Goal: Communication & Community: Share content

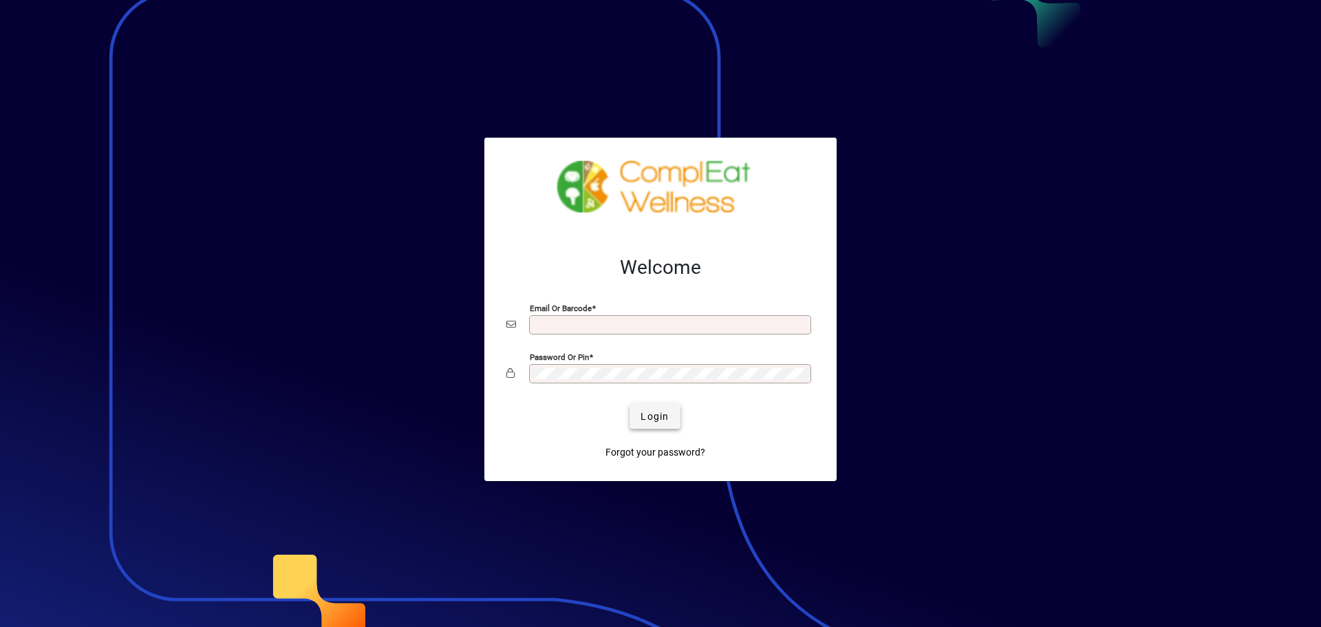
type input "**********"
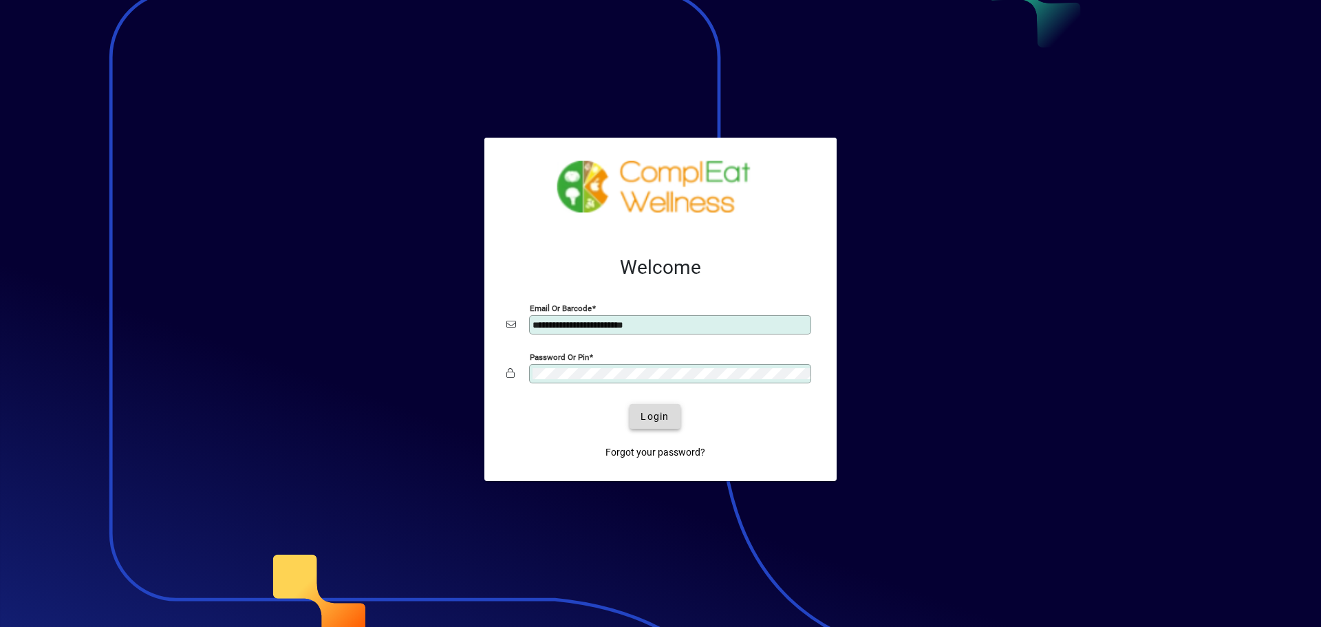
click at [654, 422] on span "Login" at bounding box center [655, 416] width 28 height 14
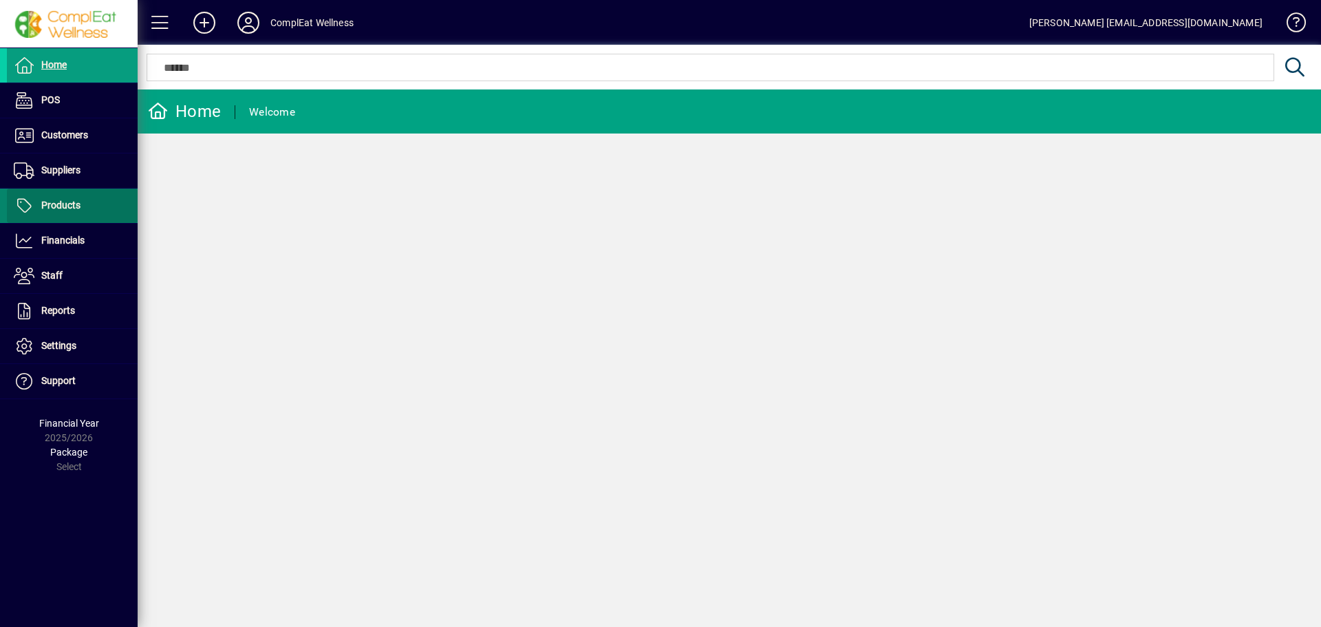
click at [98, 211] on span at bounding box center [72, 205] width 131 height 33
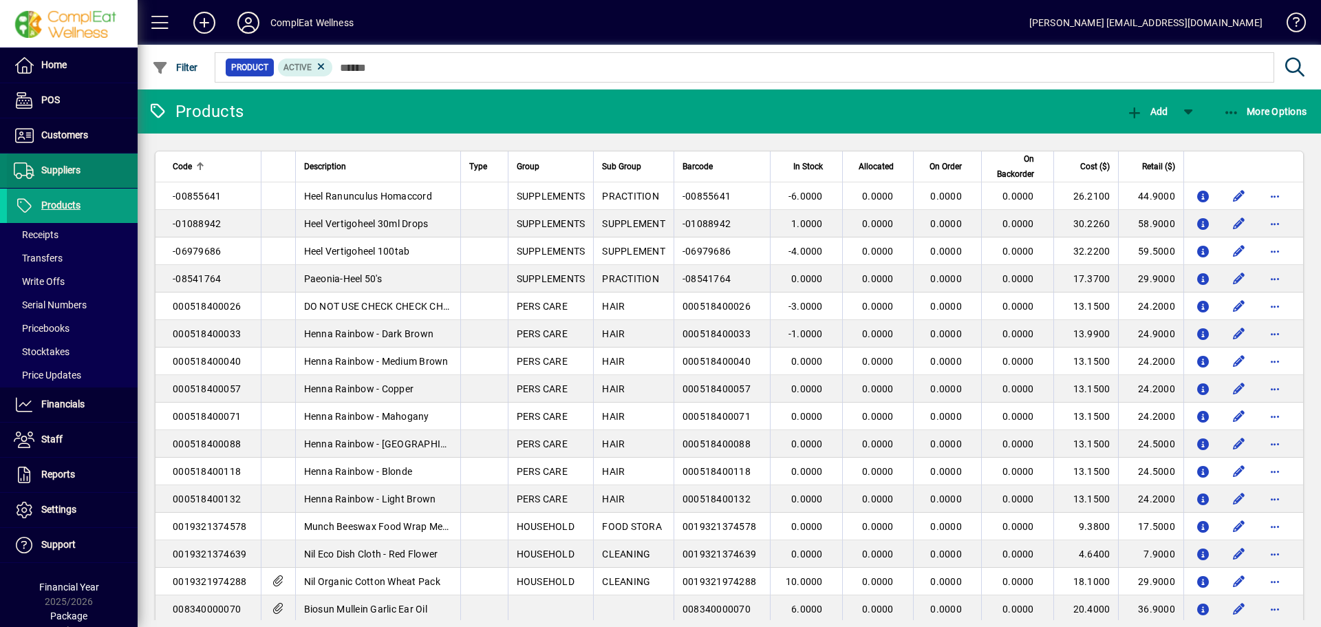
click at [72, 170] on span "Suppliers" at bounding box center [60, 169] width 39 height 11
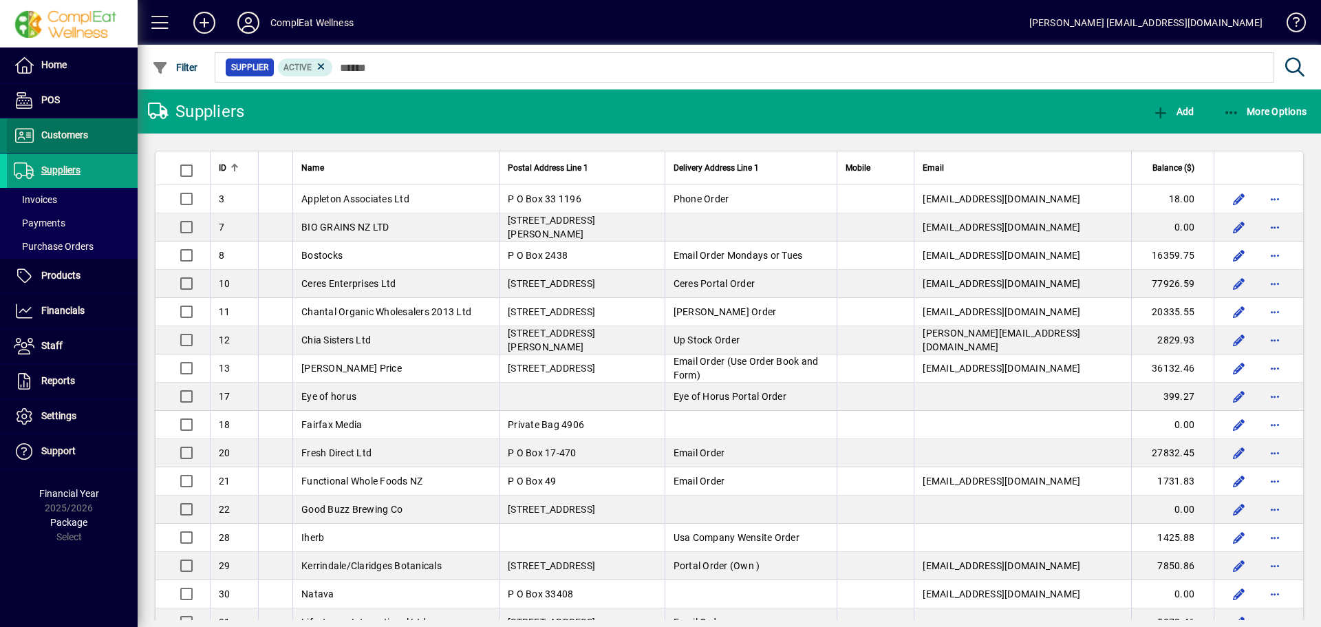
click at [70, 134] on span "Customers" at bounding box center [64, 134] width 47 height 11
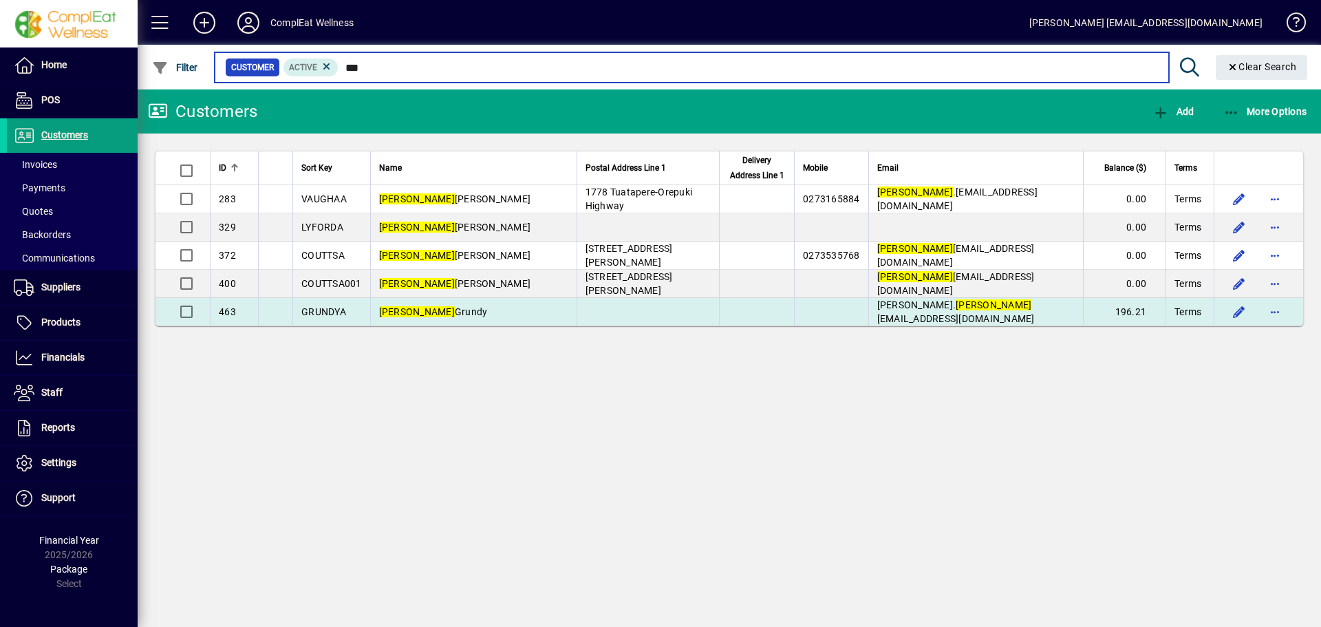
type input "***"
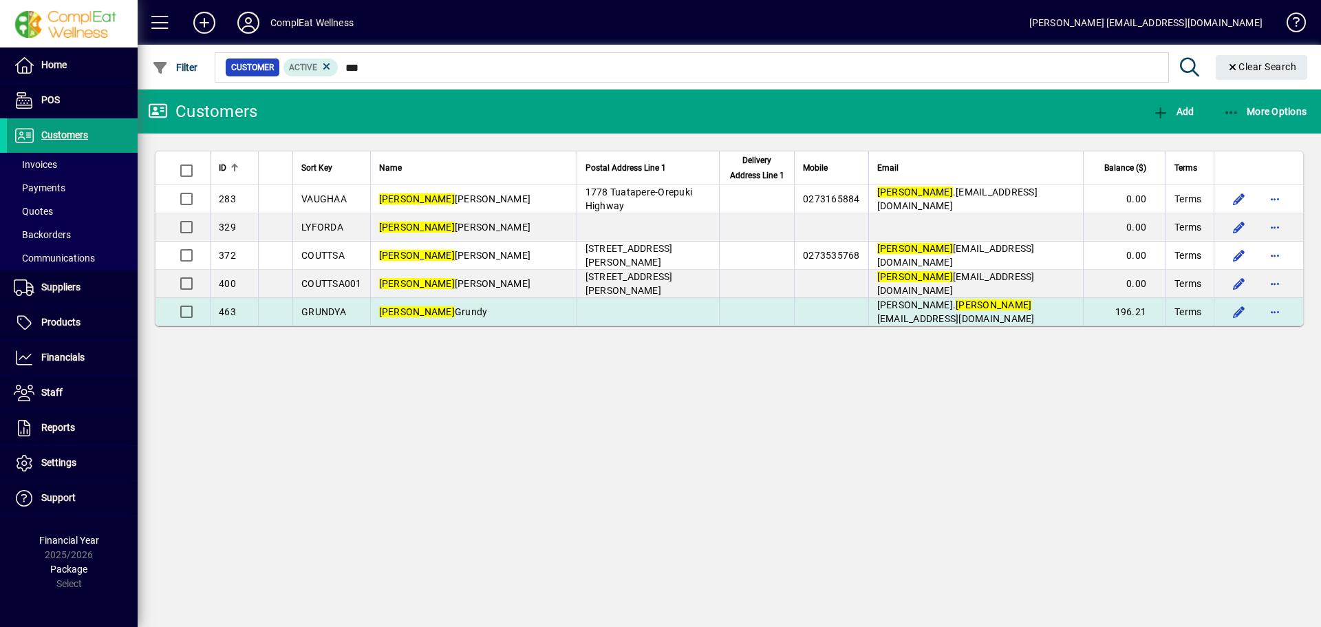
click at [456, 316] on td "[PERSON_NAME]" at bounding box center [473, 312] width 206 height 28
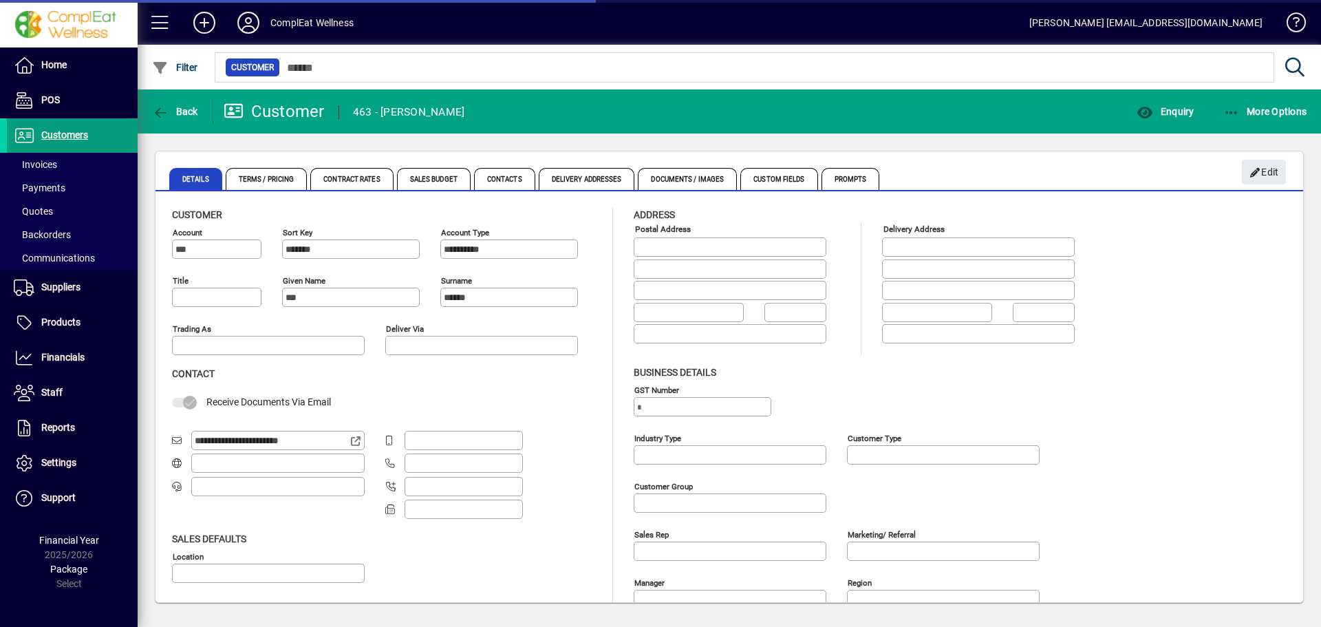
type input "**********"
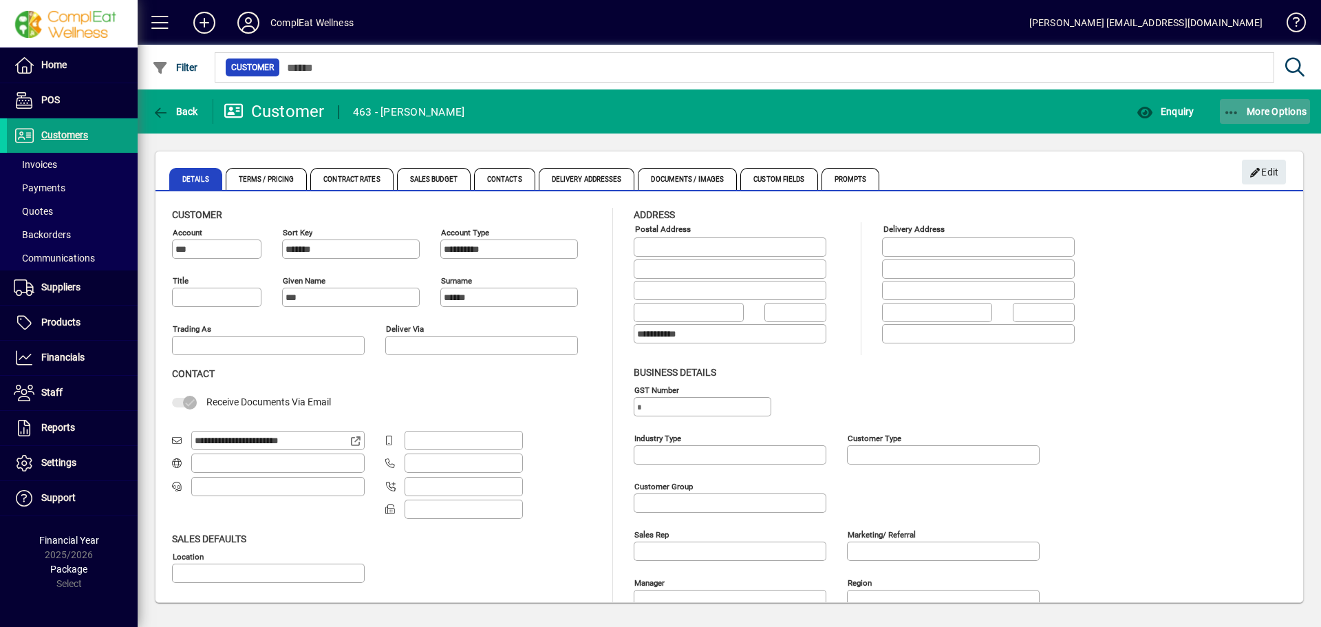
click at [1226, 119] on span "button" at bounding box center [1265, 111] width 91 height 33
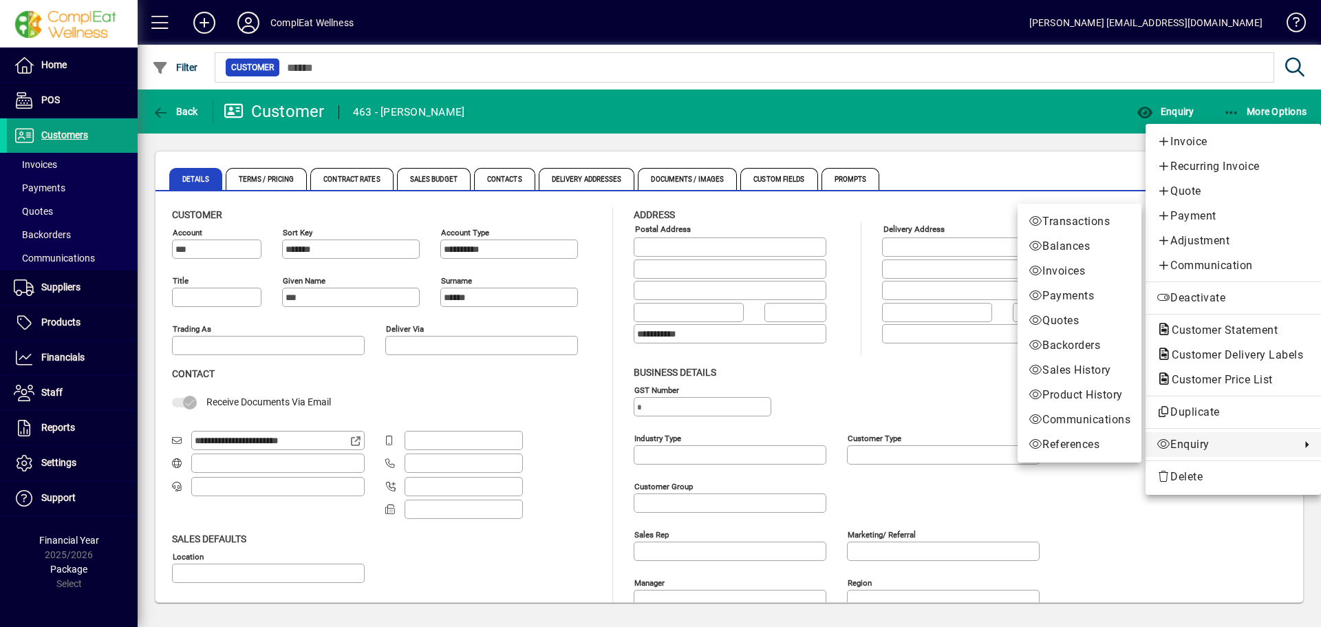
click at [162, 109] on div at bounding box center [660, 313] width 1321 height 627
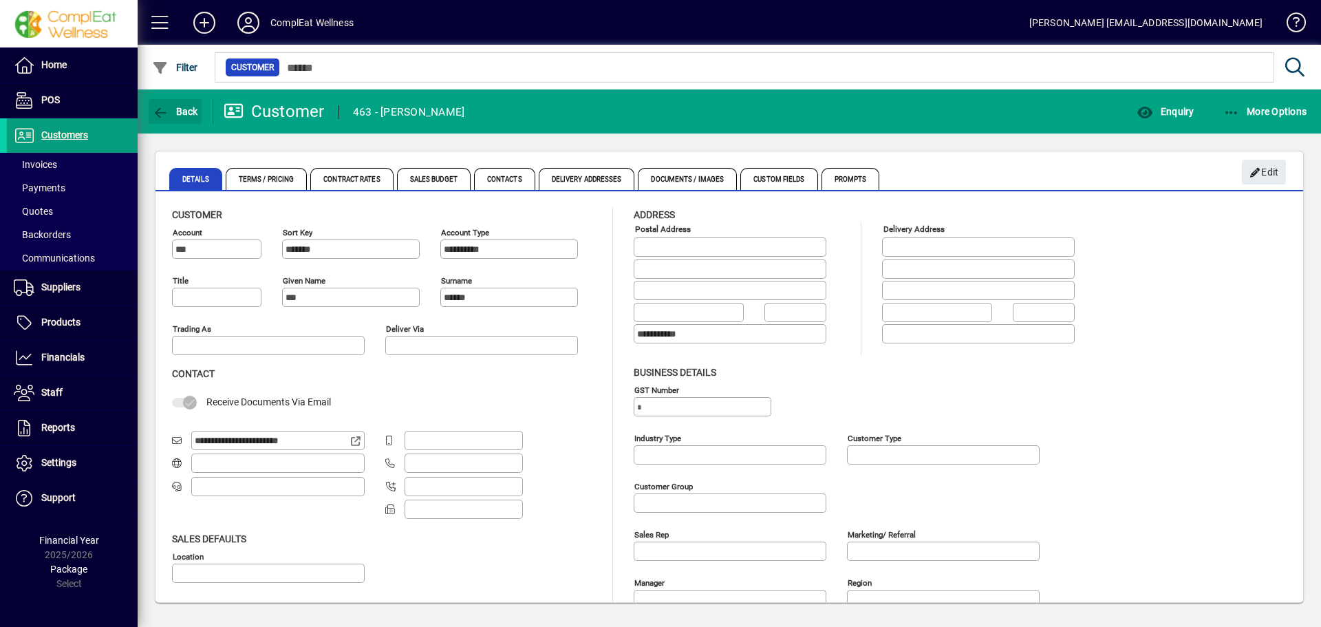
click at [162, 109] on icon "button" at bounding box center [160, 113] width 17 height 14
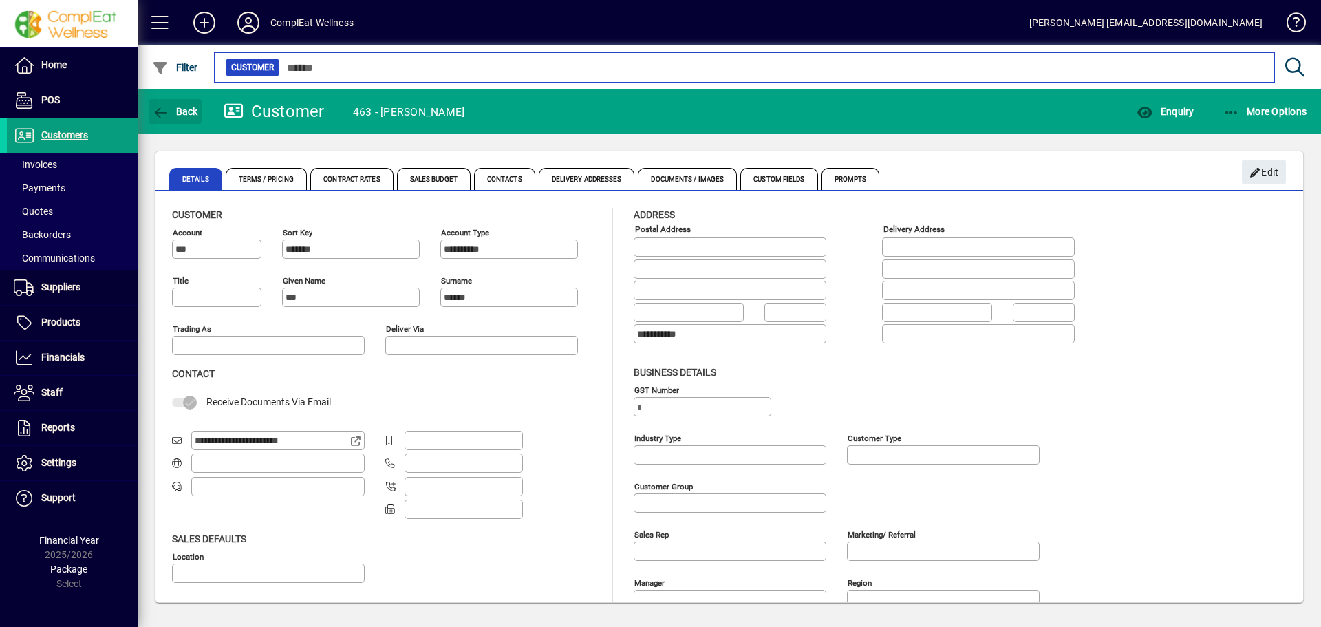
type input "***"
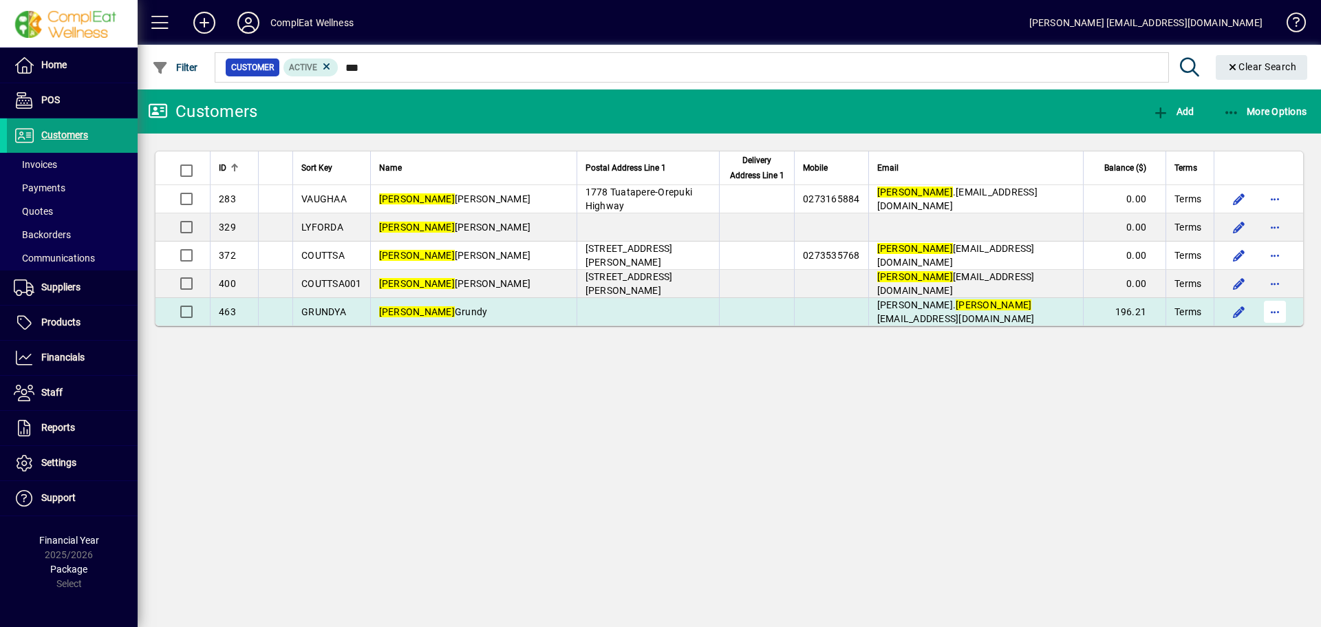
click at [1270, 314] on span "button" at bounding box center [1274, 311] width 33 height 33
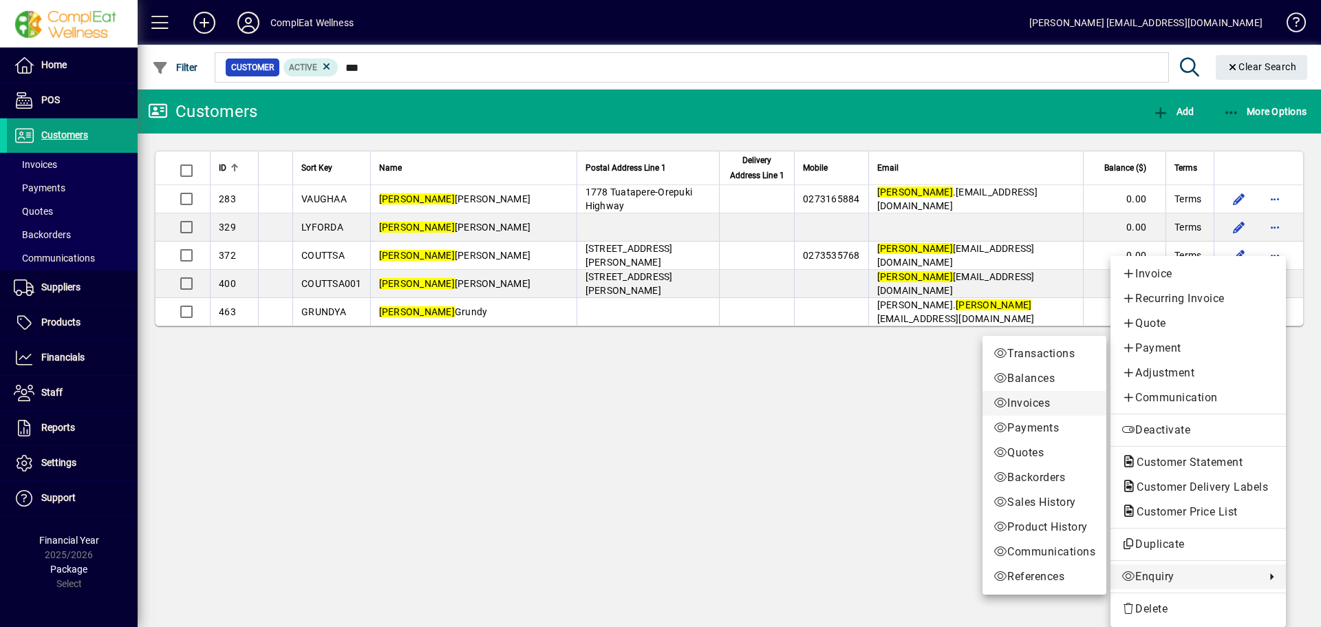
click at [1025, 400] on span "Invoices" at bounding box center [1044, 403] width 102 height 17
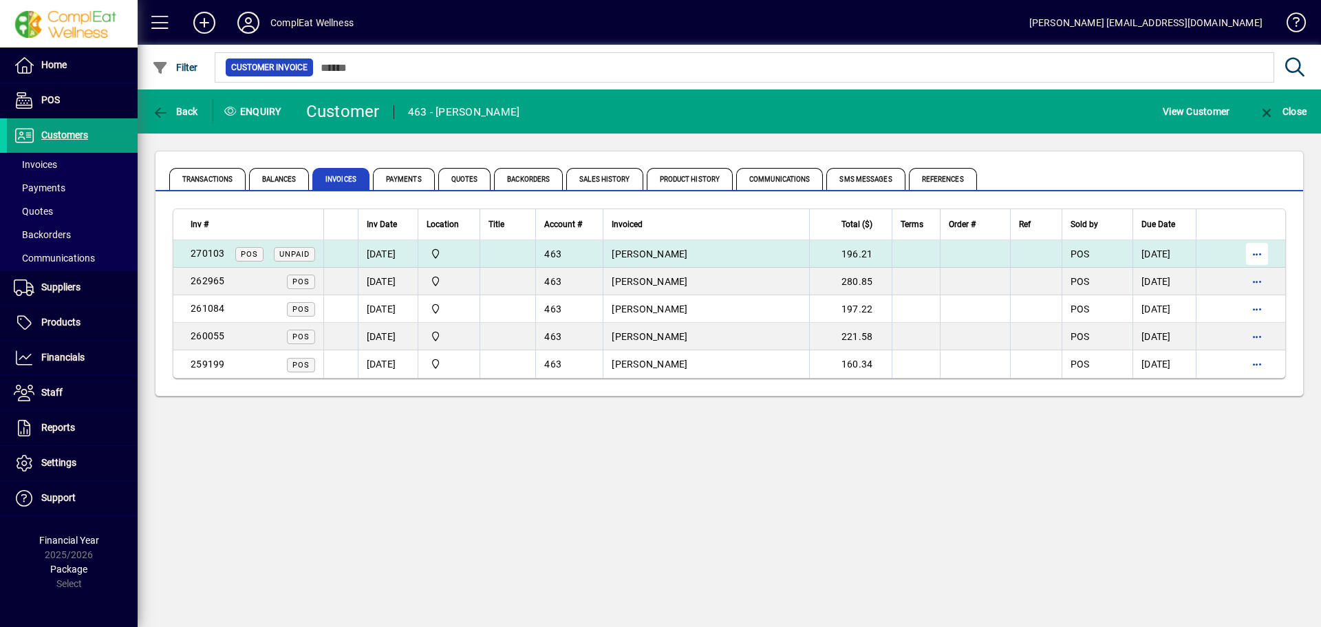
click at [1258, 256] on span "button" at bounding box center [1256, 253] width 33 height 33
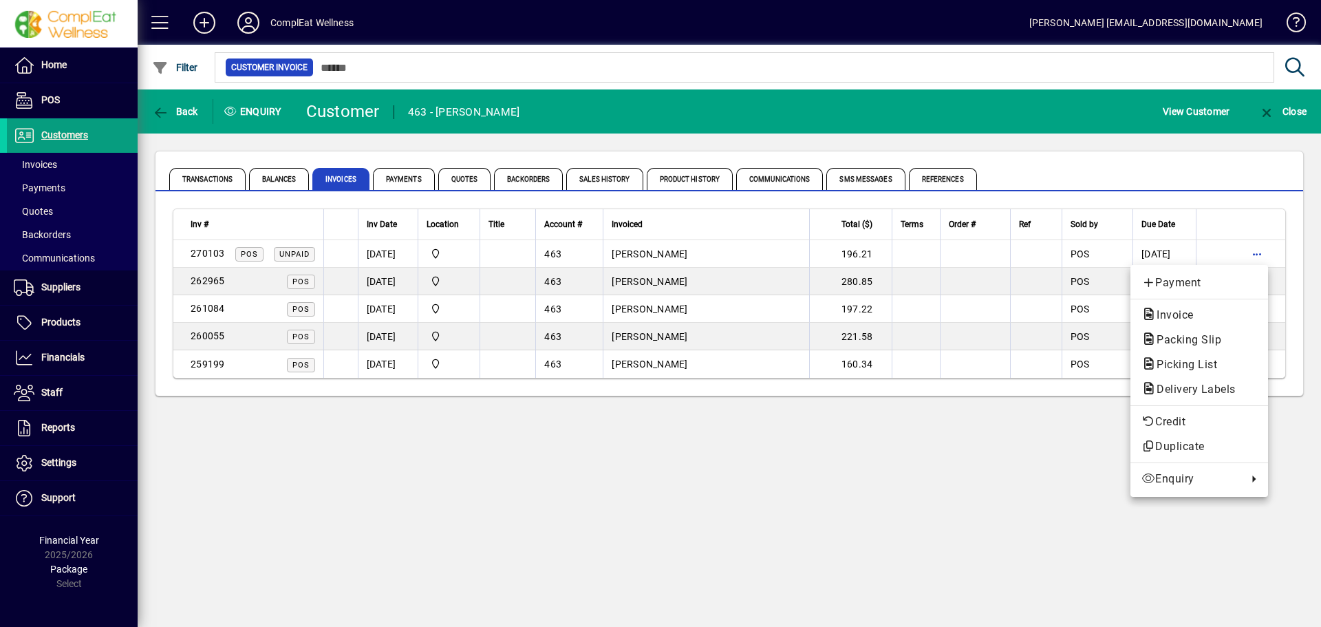
click at [760, 246] on div at bounding box center [660, 313] width 1321 height 627
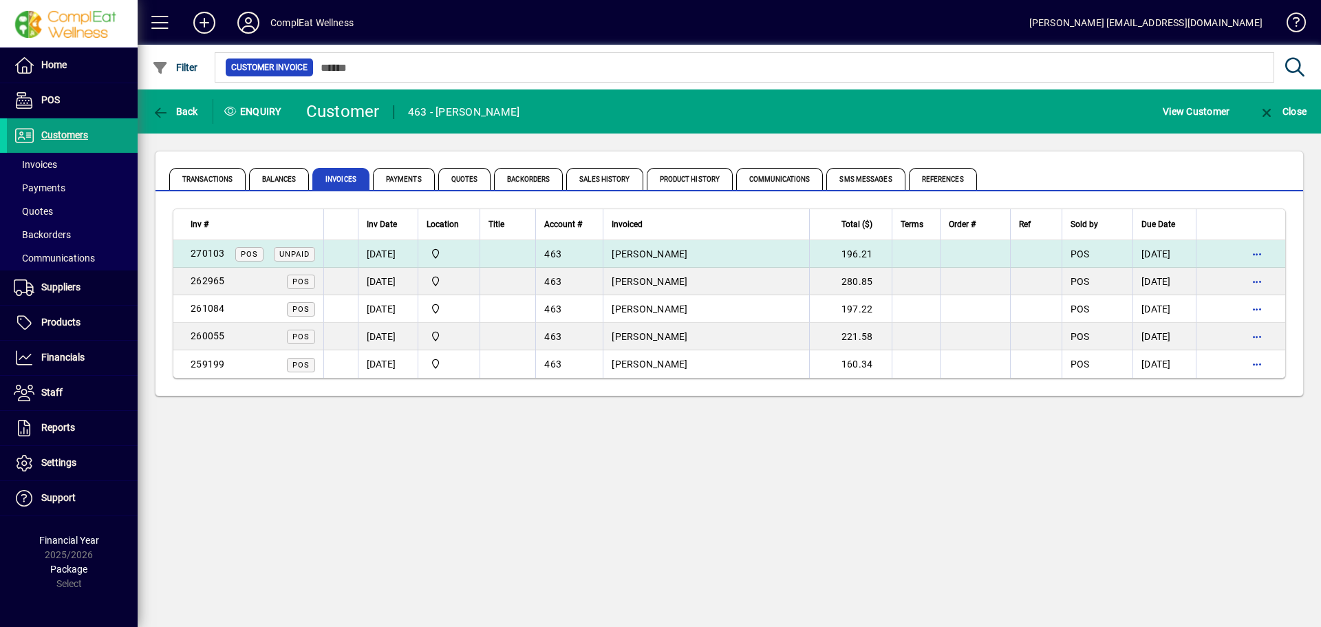
click at [761, 248] on td "[PERSON_NAME]" at bounding box center [706, 254] width 206 height 28
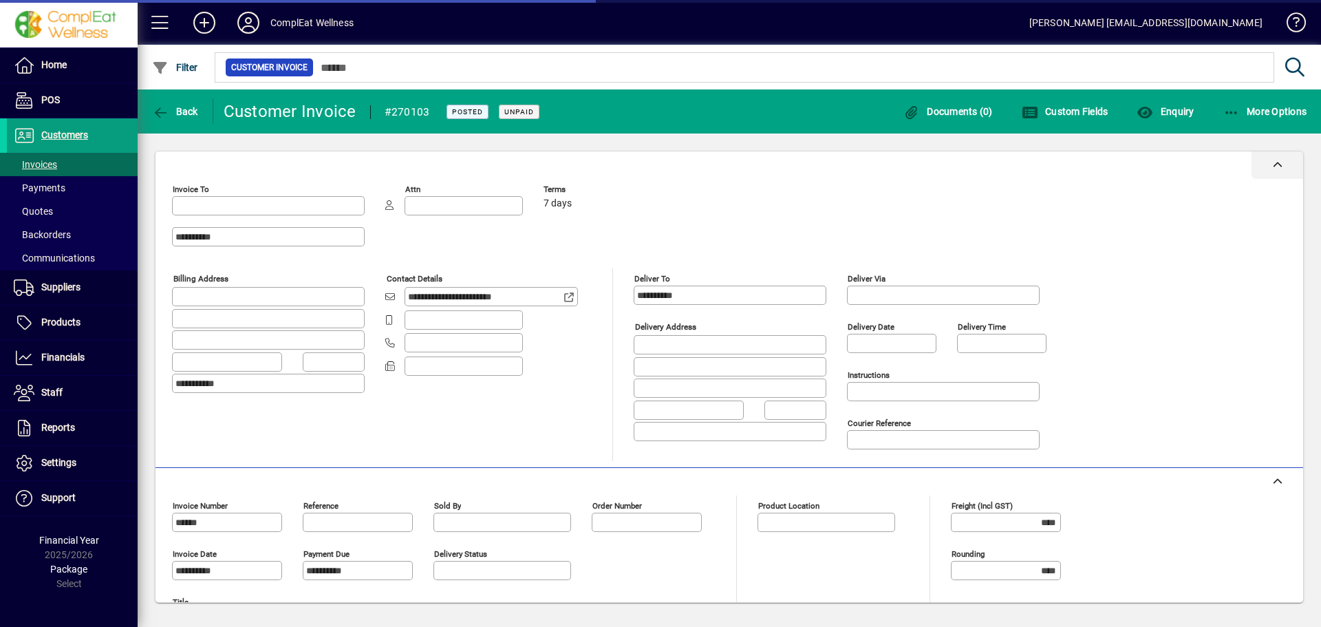
type input "**********"
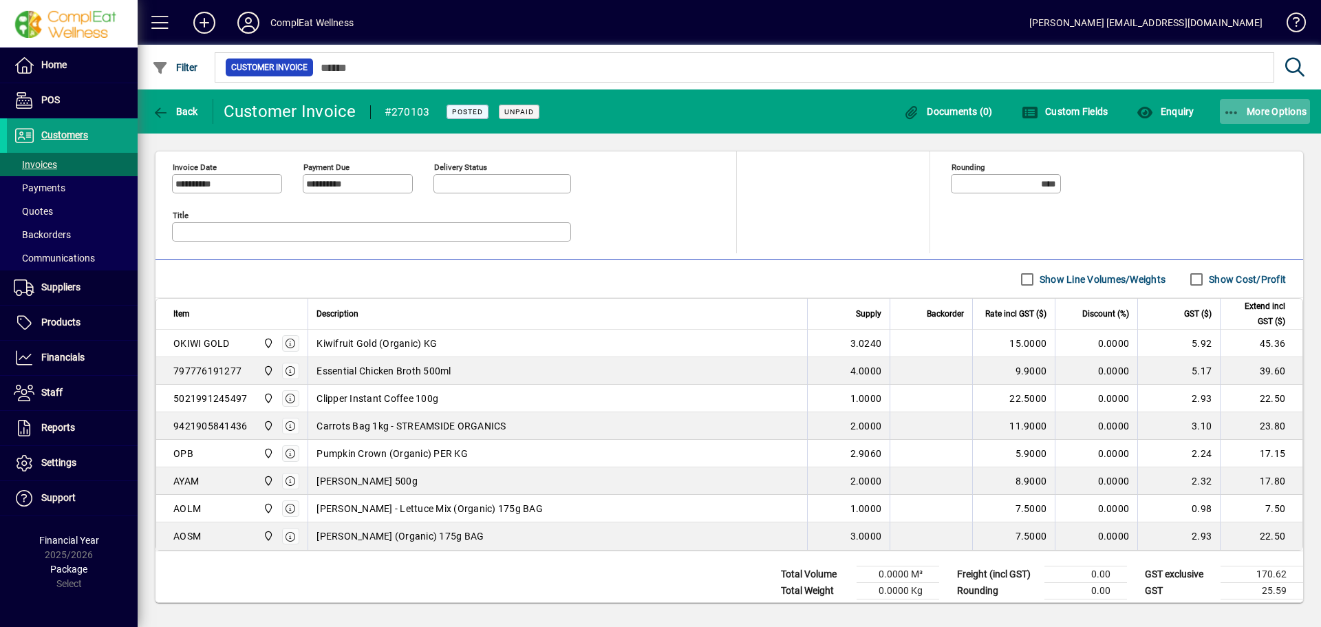
scroll to position [344, 0]
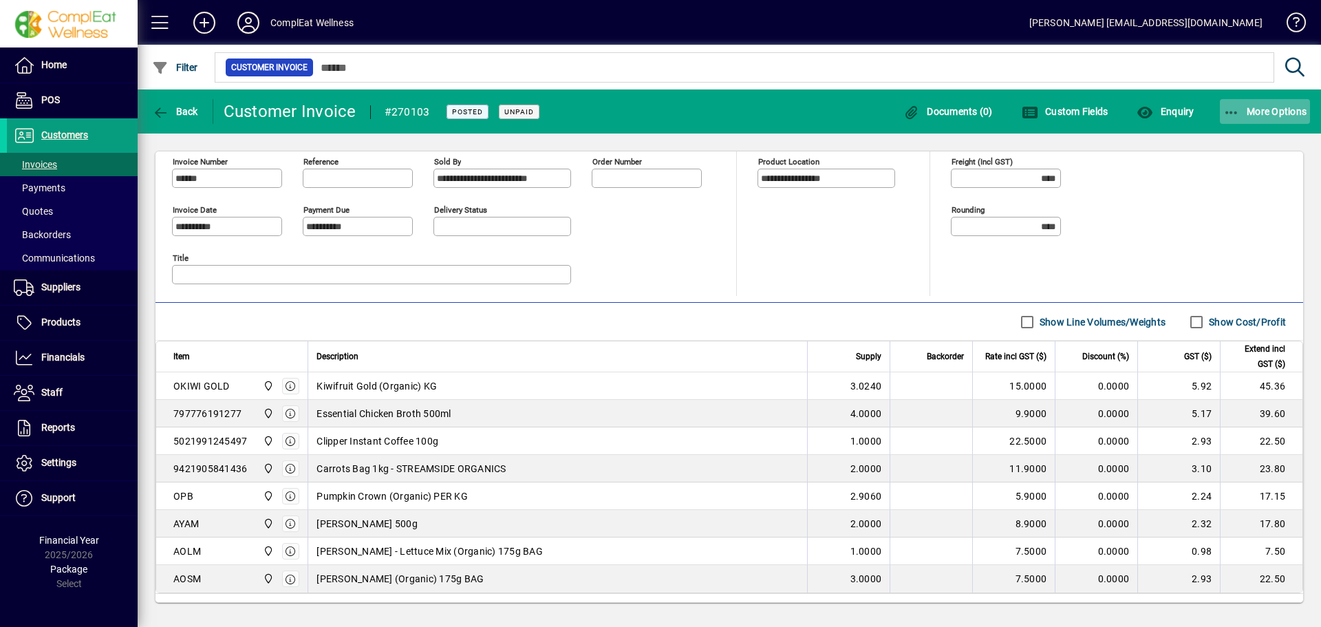
click at [1231, 110] on icon "button" at bounding box center [1231, 113] width 17 height 14
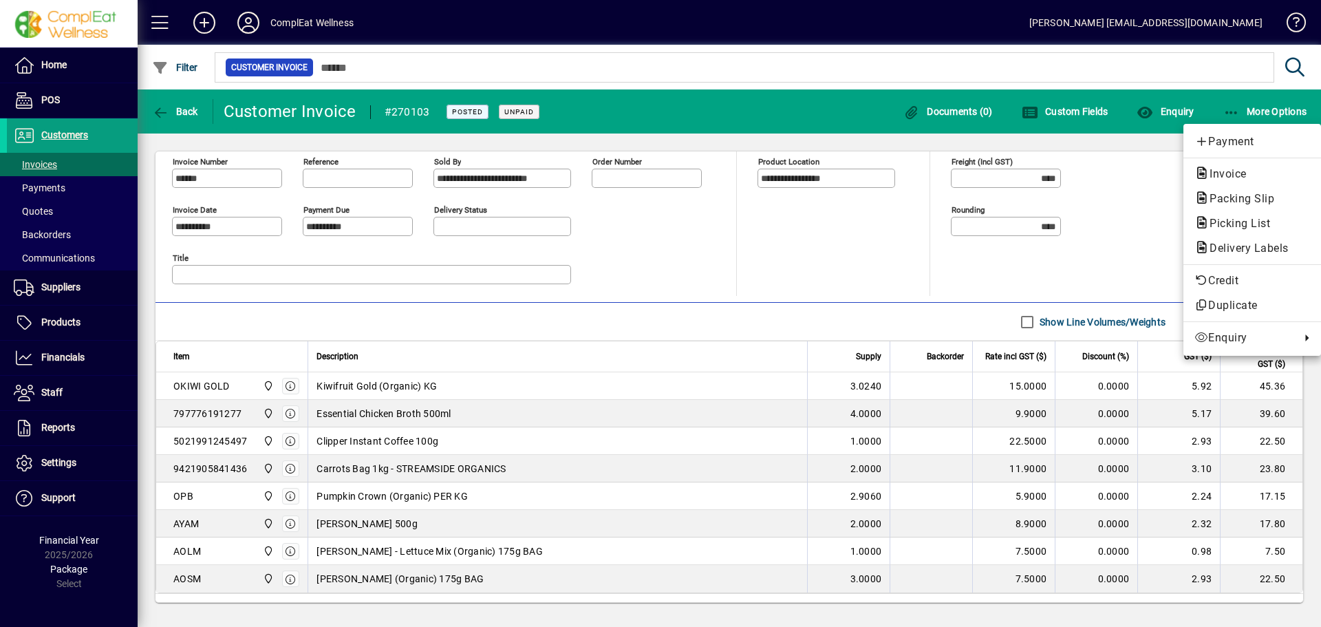
click at [1098, 240] on div at bounding box center [660, 313] width 1321 height 627
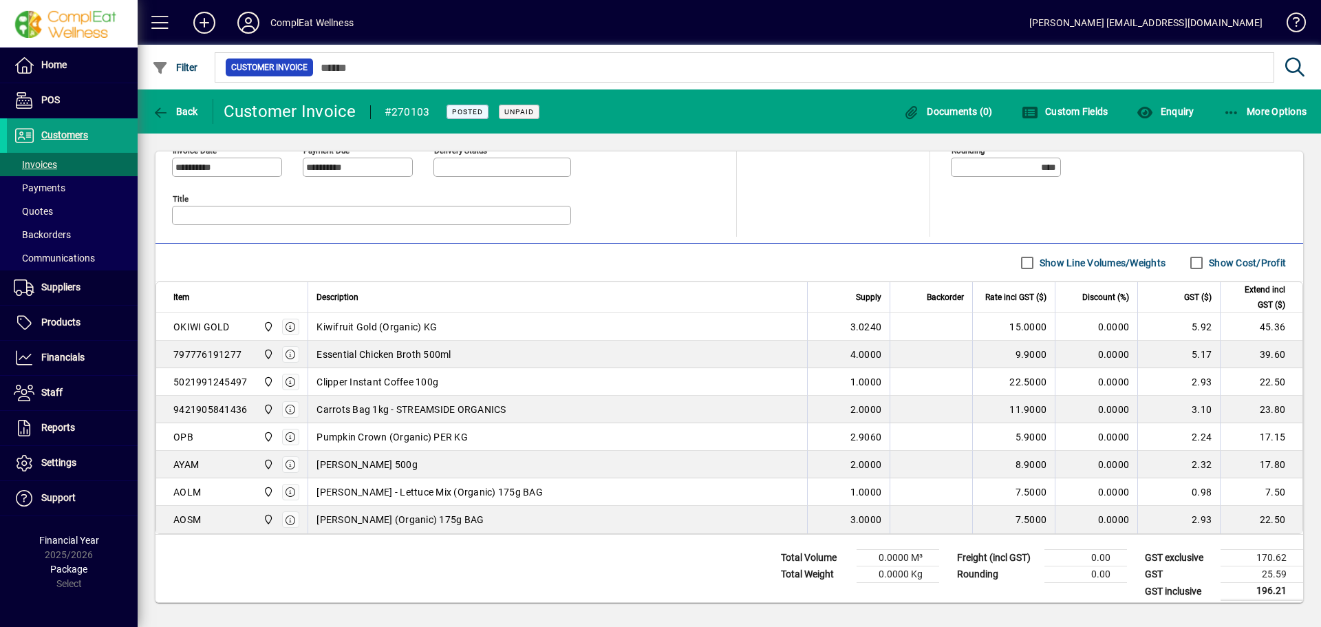
scroll to position [413, 0]
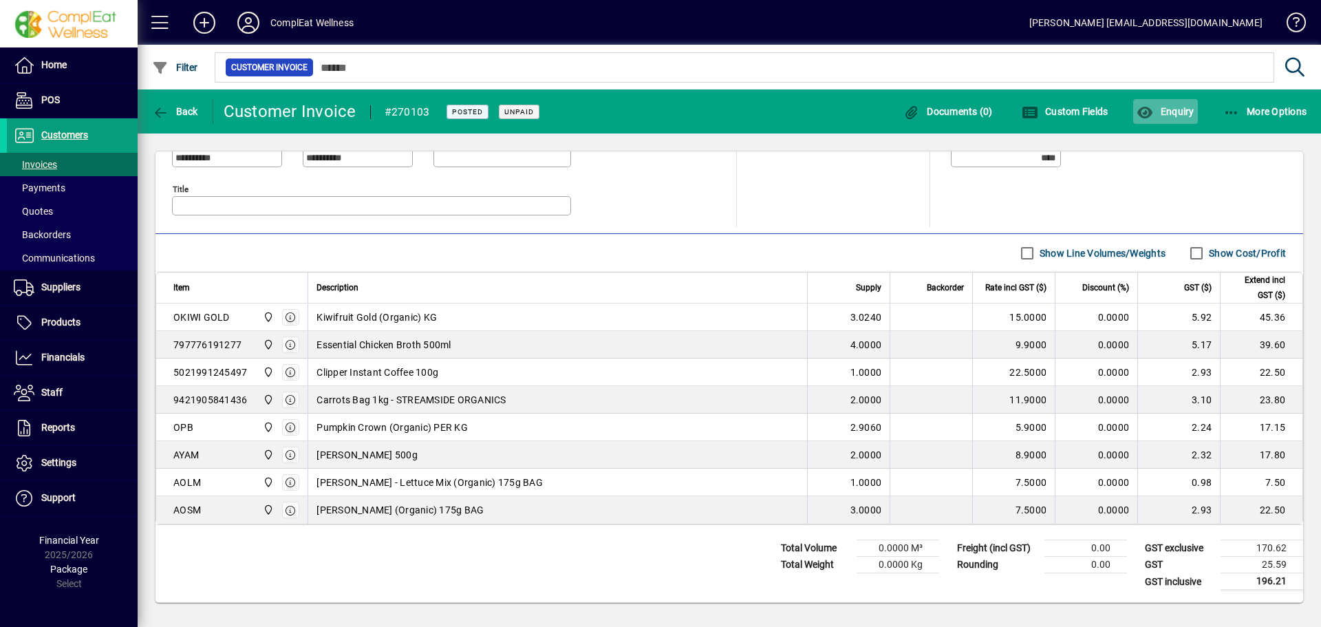
click at [1153, 110] on icon "button" at bounding box center [1145, 113] width 17 height 14
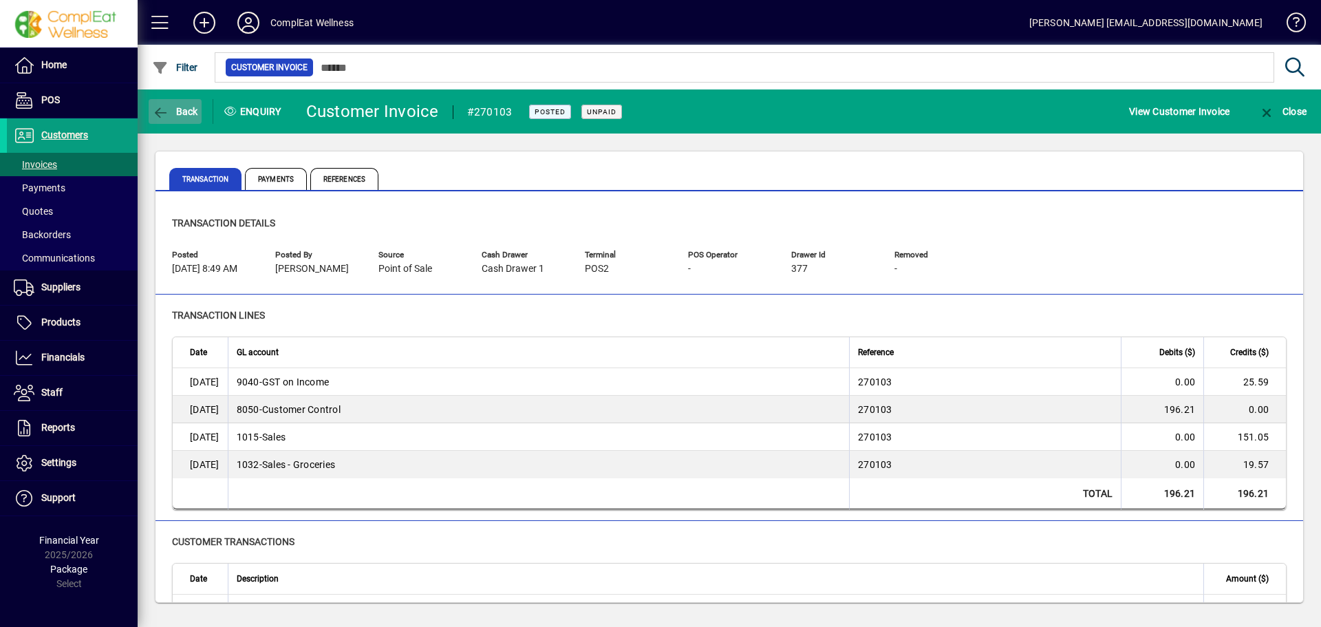
click at [185, 114] on span "Back" at bounding box center [175, 111] width 46 height 11
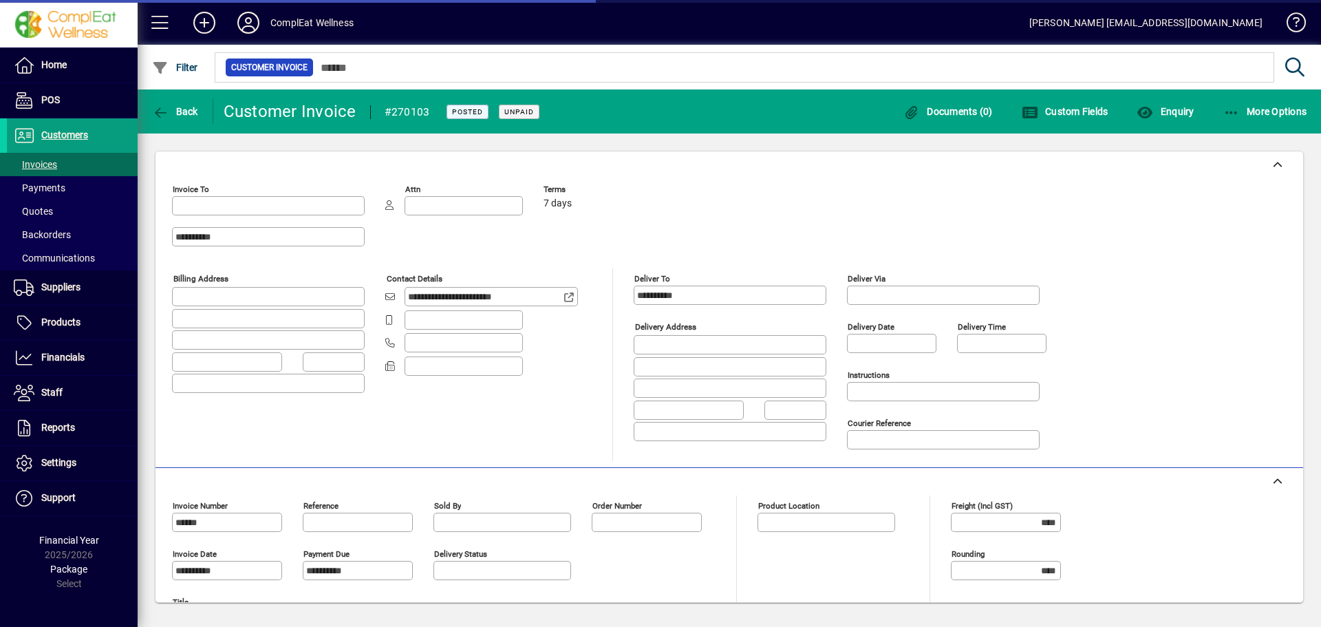
type input "**********"
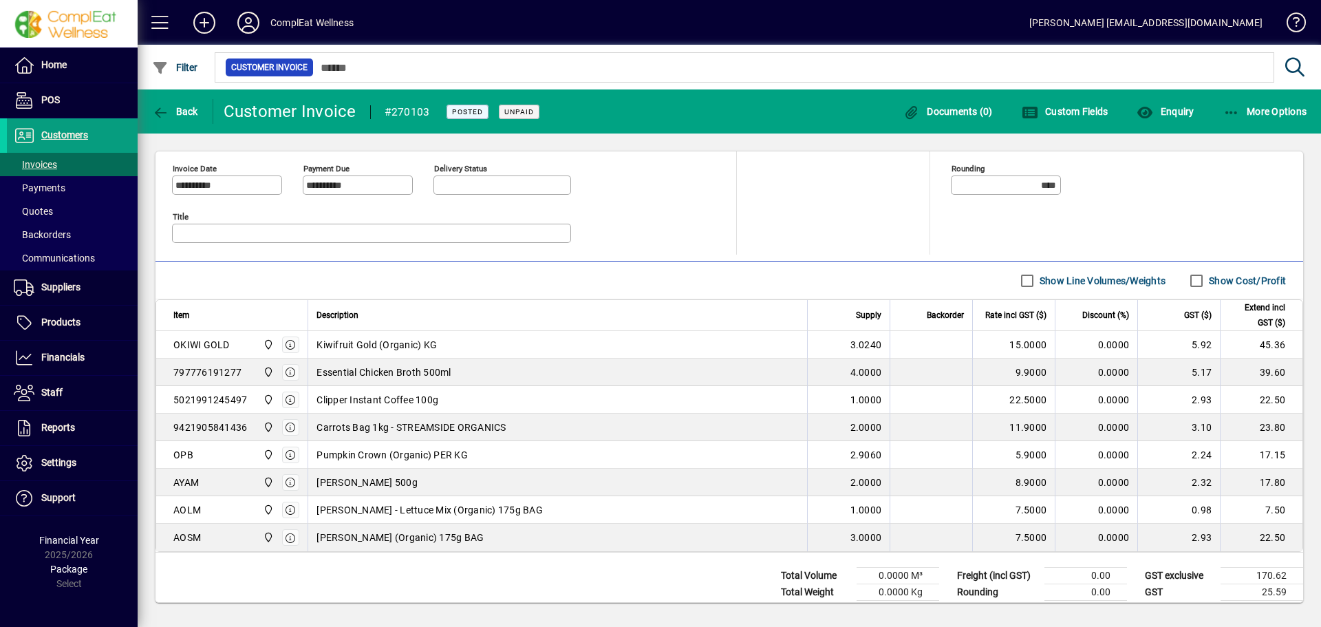
scroll to position [413, 0]
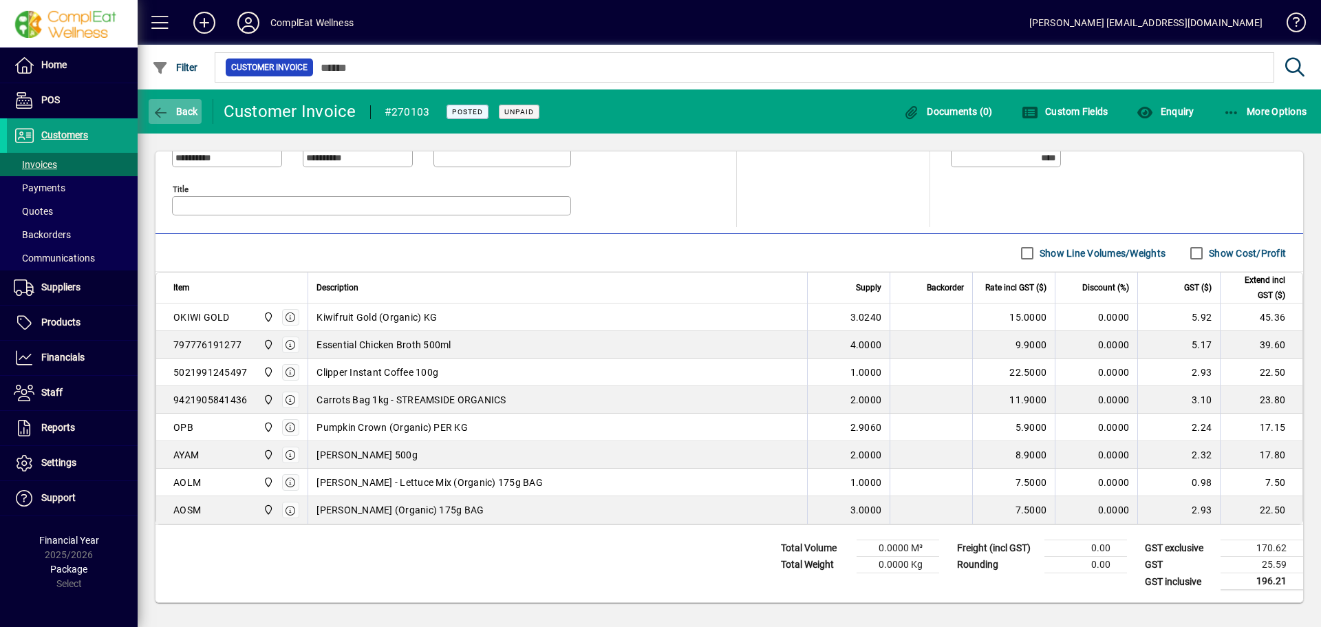
click at [158, 100] on span "button" at bounding box center [175, 111] width 53 height 33
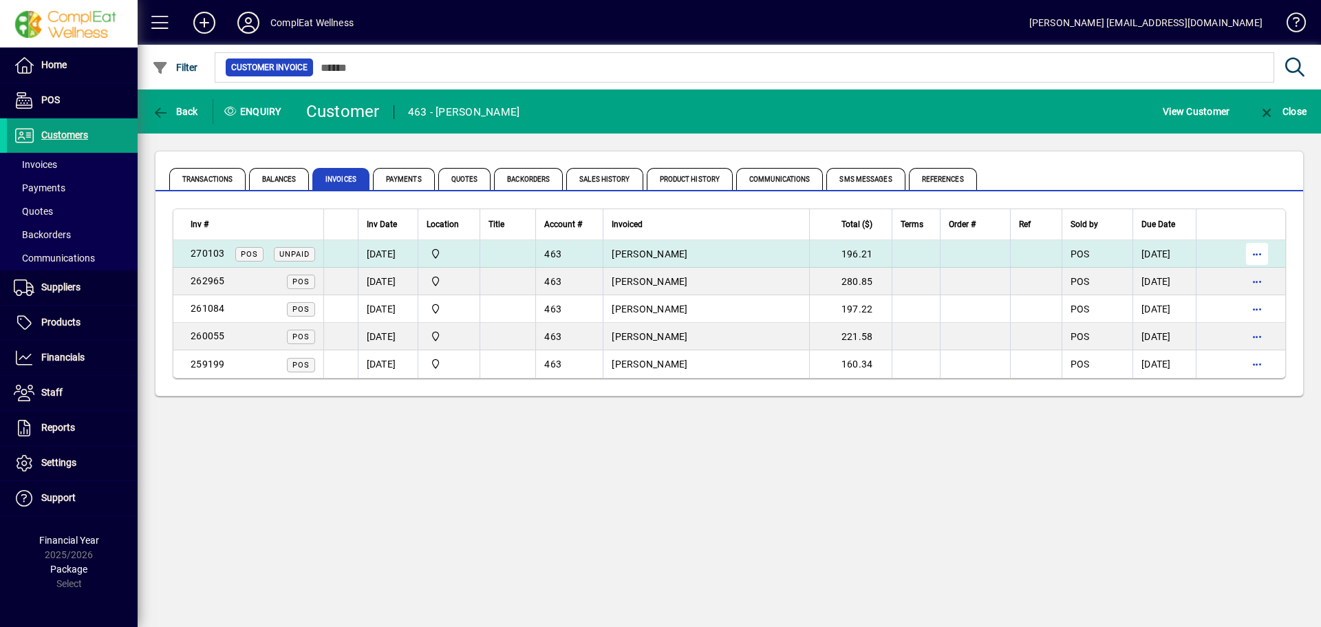
click at [1256, 255] on span "button" at bounding box center [1256, 253] width 33 height 33
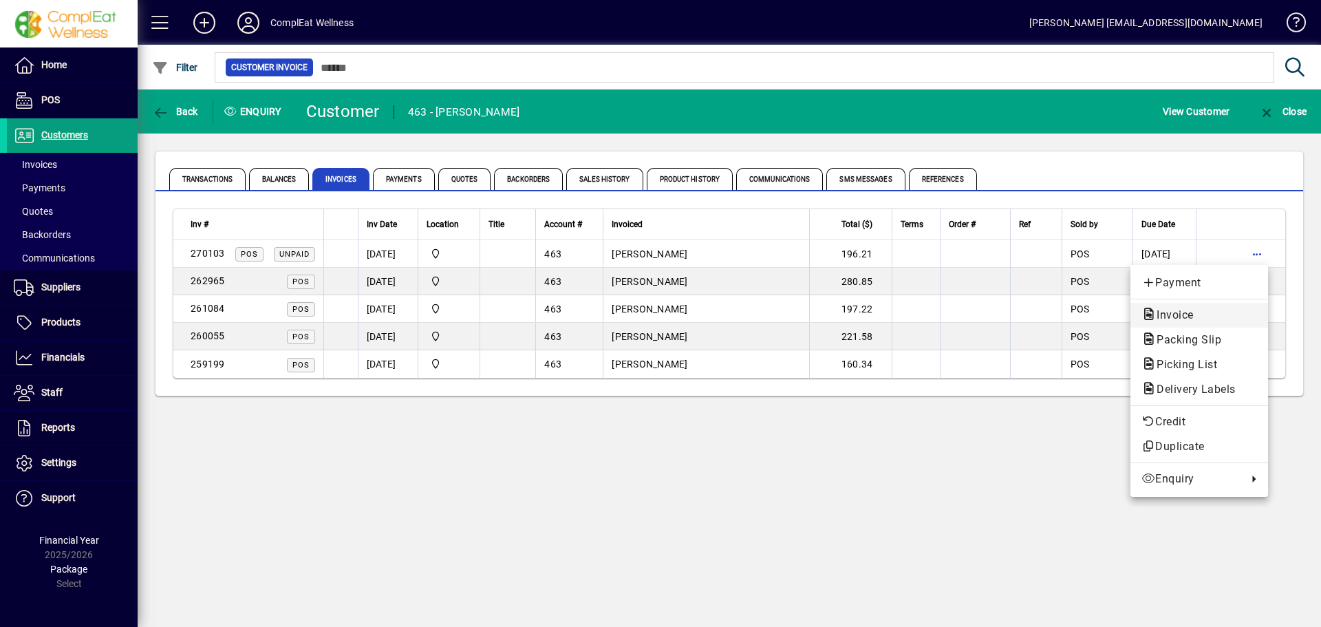
click at [1243, 313] on span "Invoice" at bounding box center [1199, 315] width 116 height 17
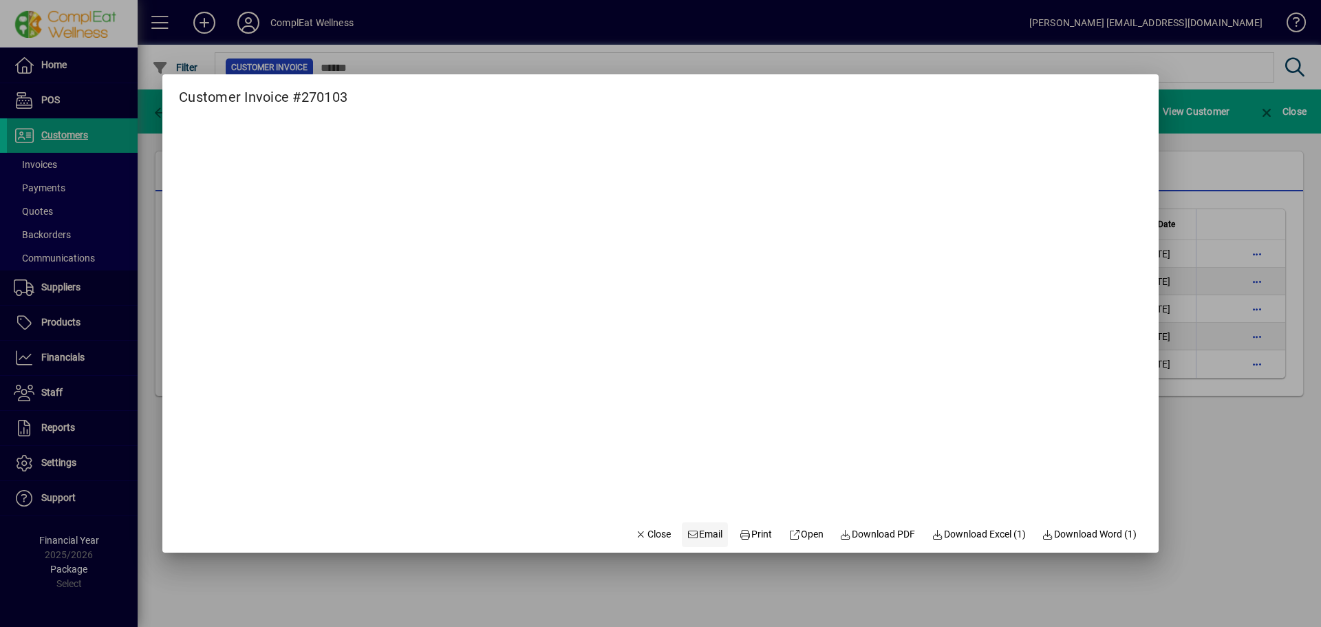
click at [696, 534] on span "Email" at bounding box center [705, 534] width 36 height 14
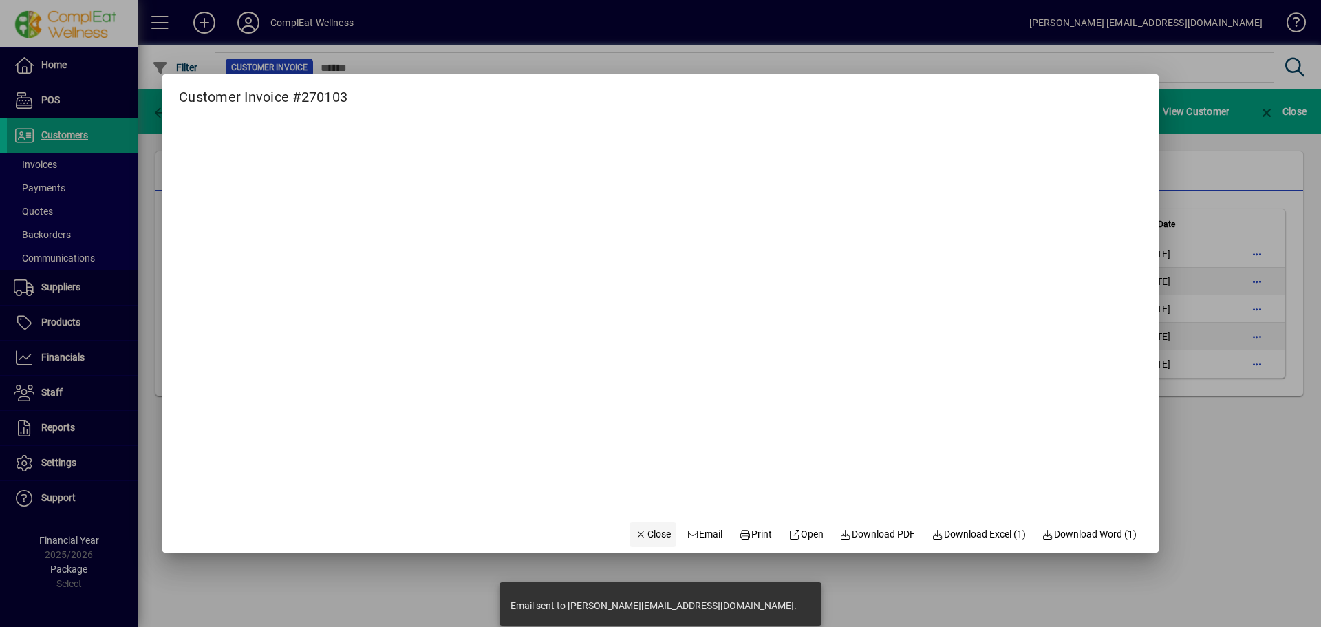
click at [635, 537] on icon "button" at bounding box center [641, 535] width 12 height 10
